Goal: Task Accomplishment & Management: Use online tool/utility

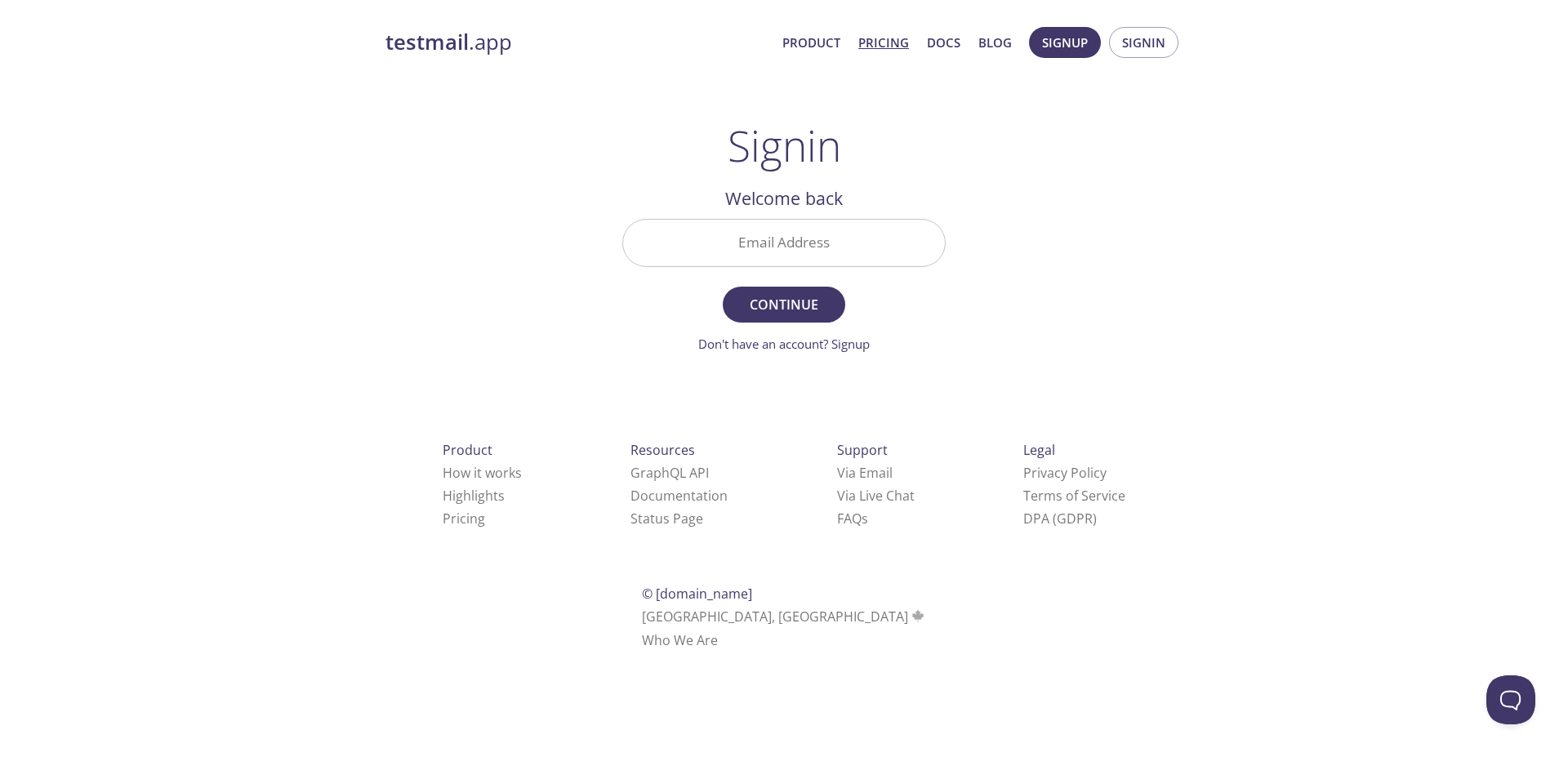
click at [889, 47] on link "Pricing" at bounding box center [883, 43] width 50 height 21
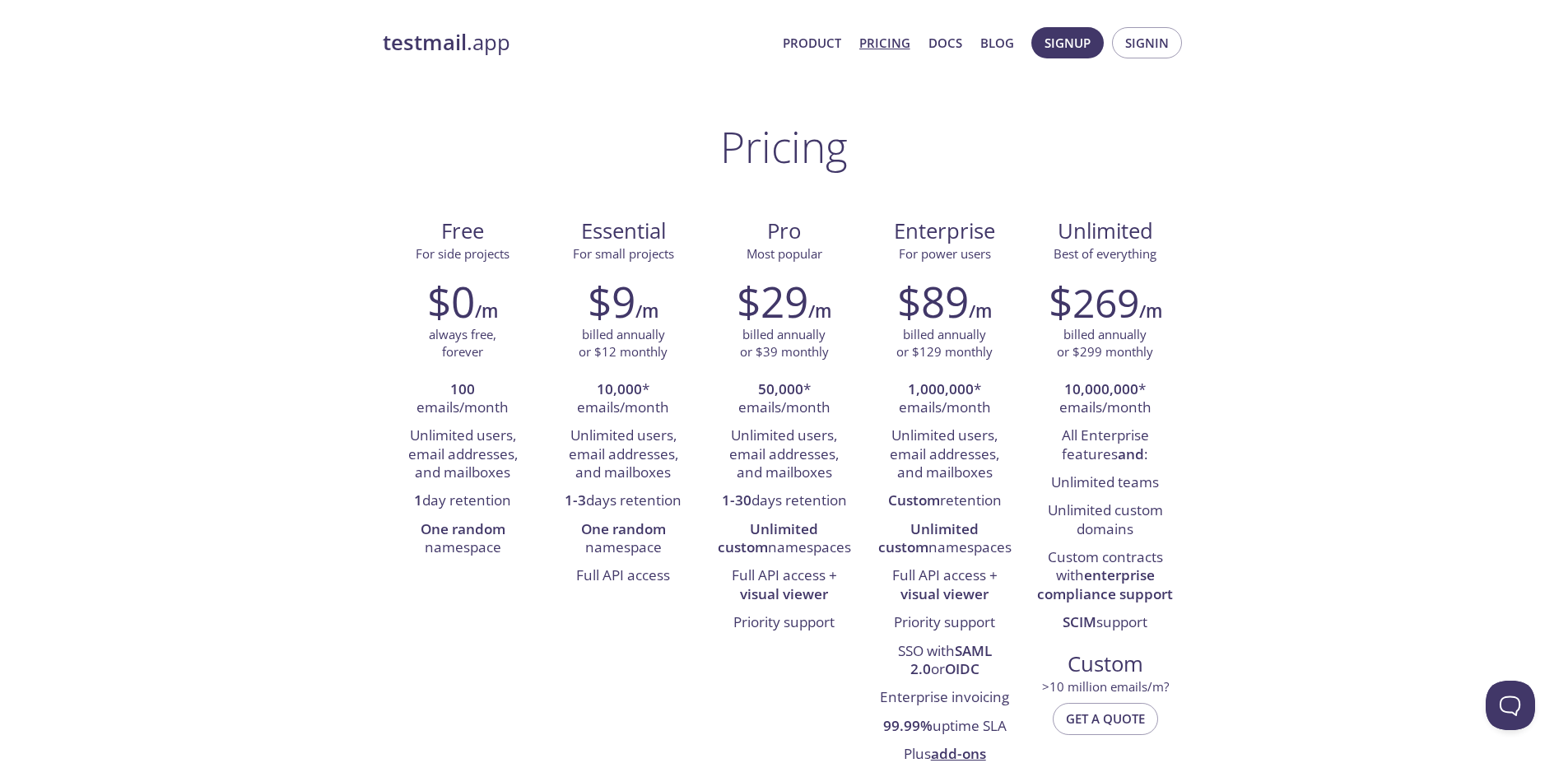
click at [1146, 60] on span "Signup Signin" at bounding box center [1107, 42] width 159 height 39
click at [1153, 52] on span "Signin" at bounding box center [1147, 43] width 44 height 21
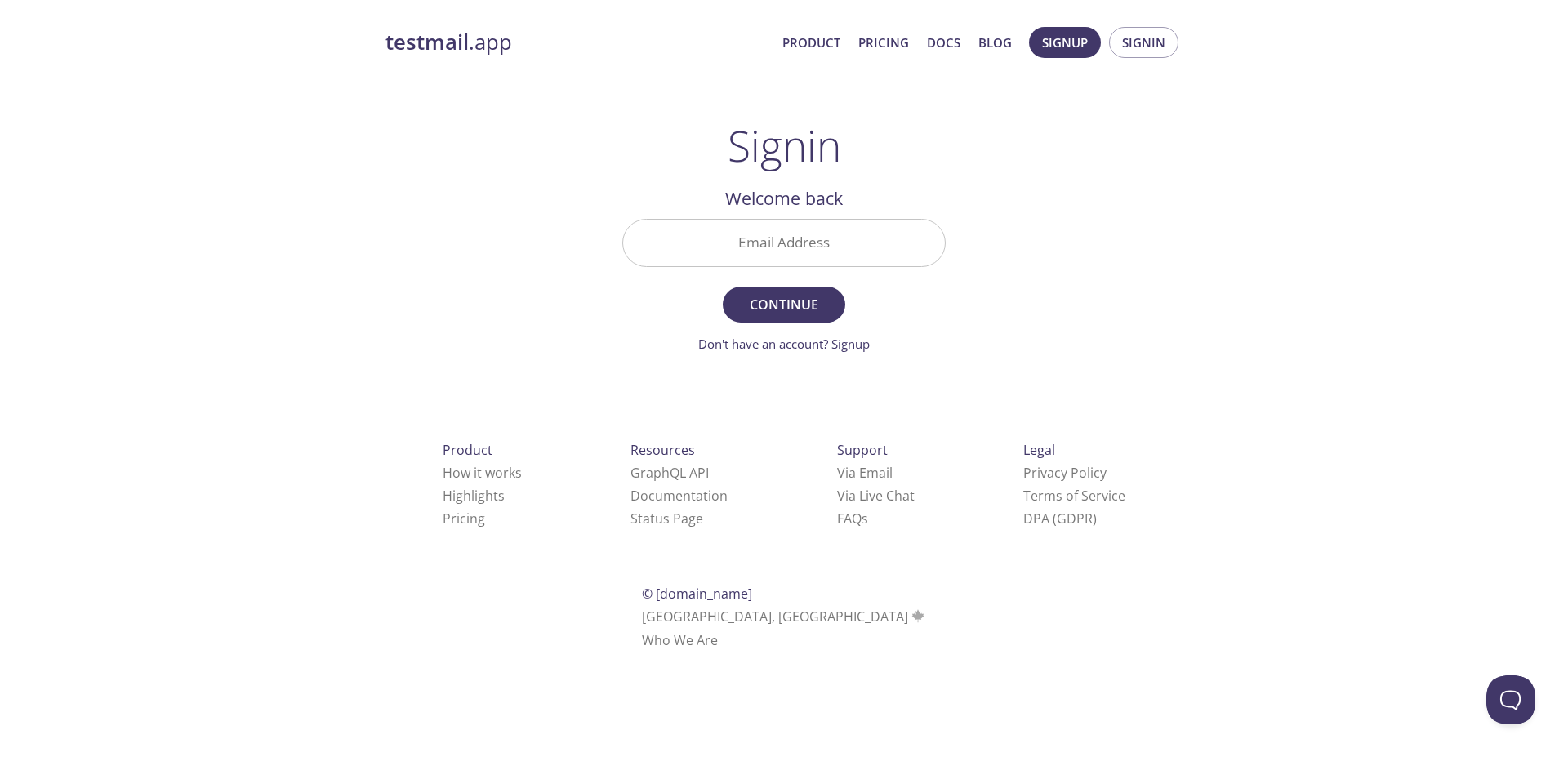
click at [774, 230] on input "Email Address" at bounding box center [784, 242] width 322 height 47
type input "[EMAIL_ADDRESS][DOMAIN_NAME]"
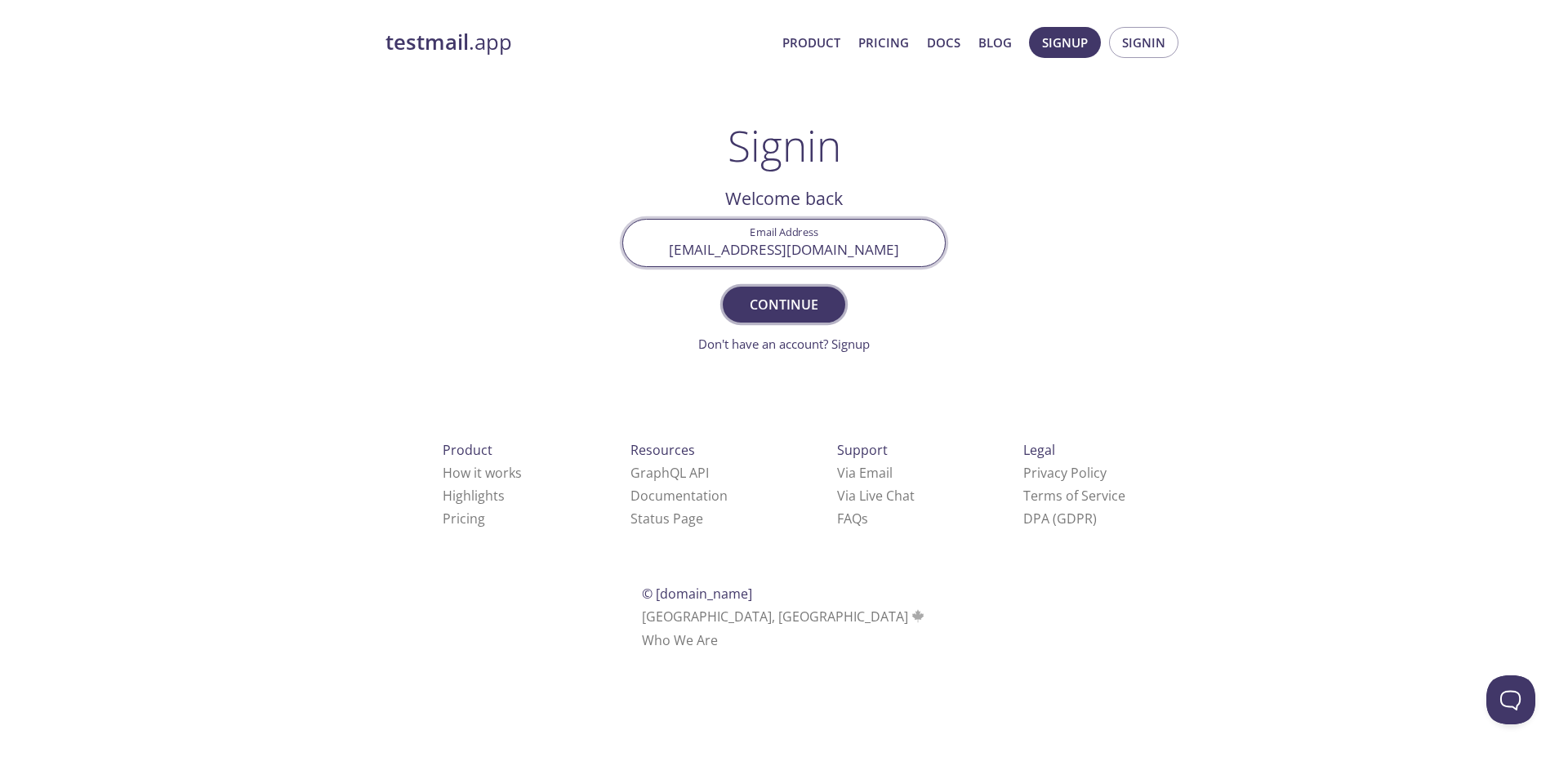
click at [770, 304] on span "Continue" at bounding box center [784, 305] width 86 height 23
click at [790, 241] on input "Signin Security Code" at bounding box center [784, 242] width 322 height 47
paste input "T2LKMJH"
type input "T2LKMJH"
click at [723, 287] on button "Signin" at bounding box center [784, 305] width 123 height 36
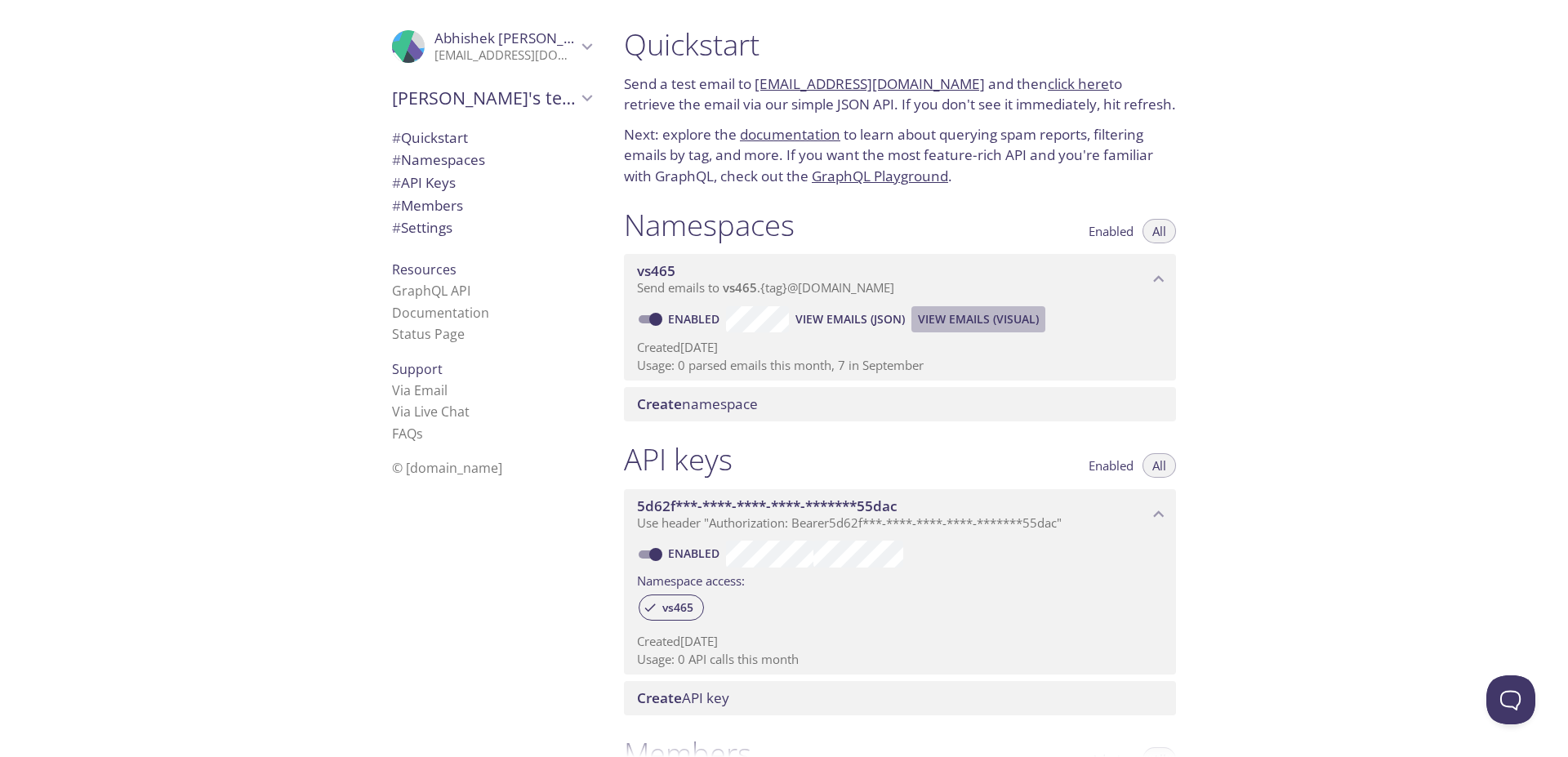
click at [969, 323] on span "View Emails (Visual)" at bounding box center [977, 319] width 121 height 20
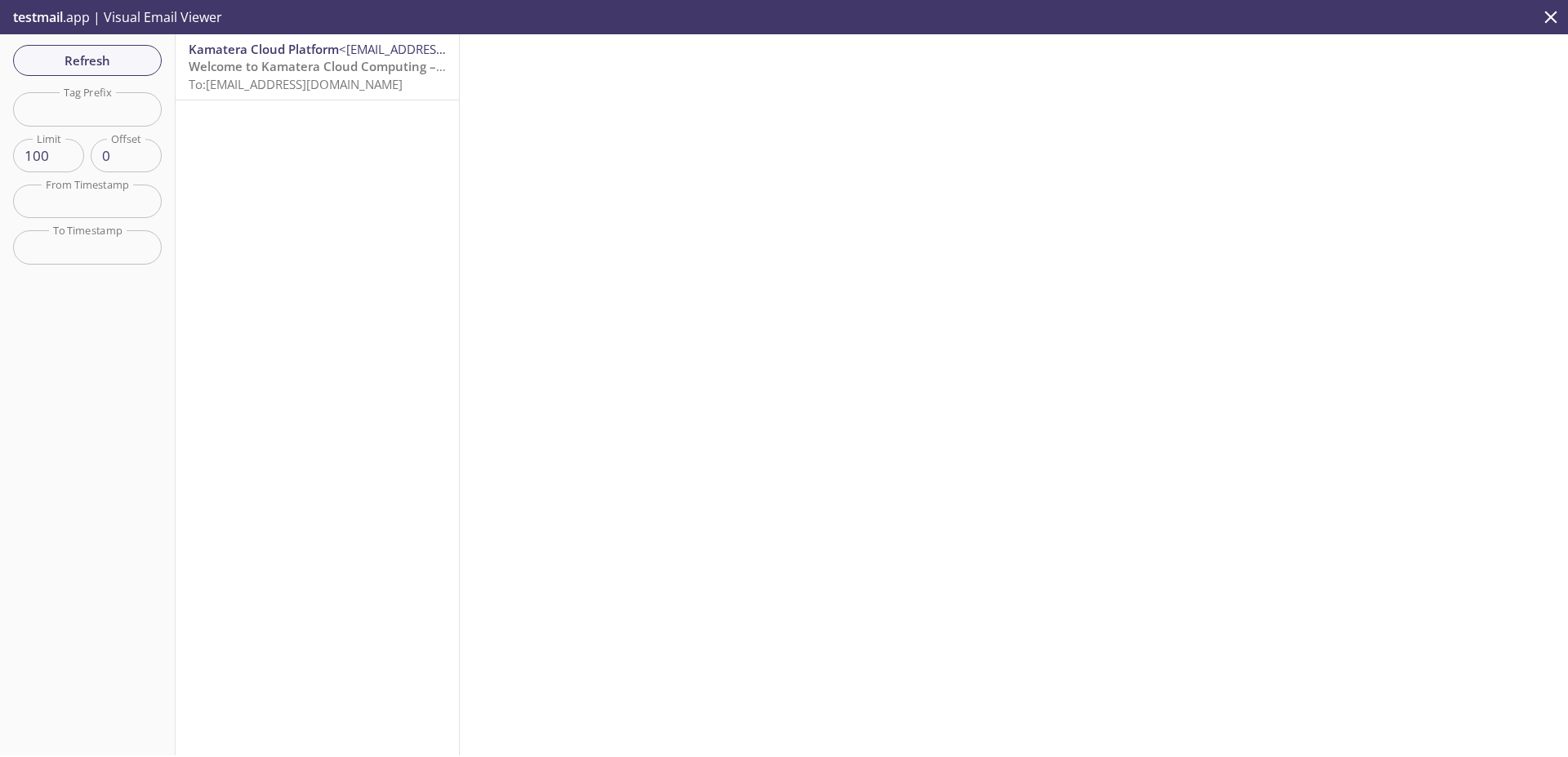
click at [301, 77] on span "To: [EMAIL_ADDRESS][DOMAIN_NAME]" at bounding box center [295, 84] width 214 height 16
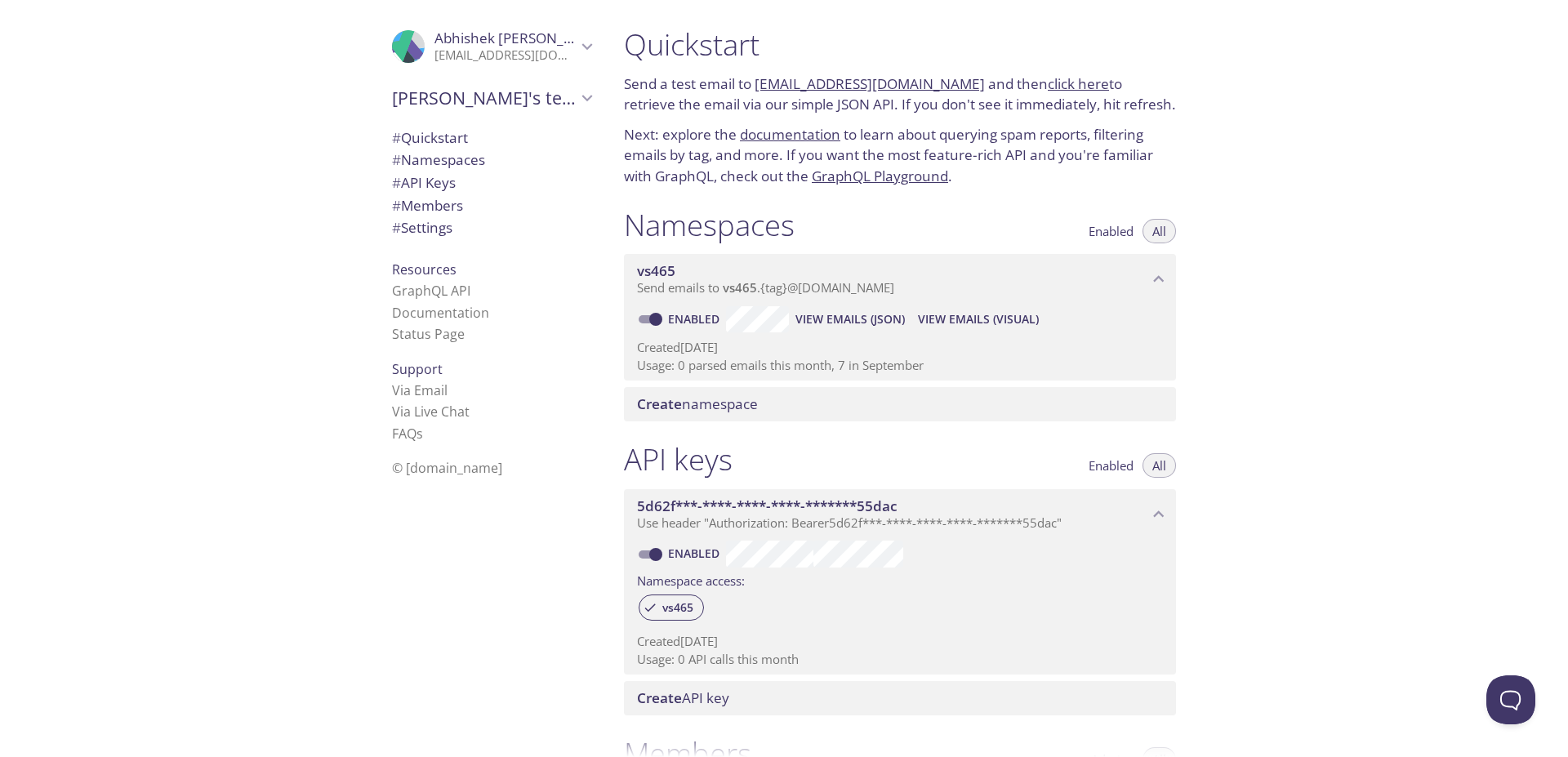
click at [846, 317] on span "View Emails (JSON)" at bounding box center [849, 319] width 109 height 20
